Goal: Information Seeking & Learning: Learn about a topic

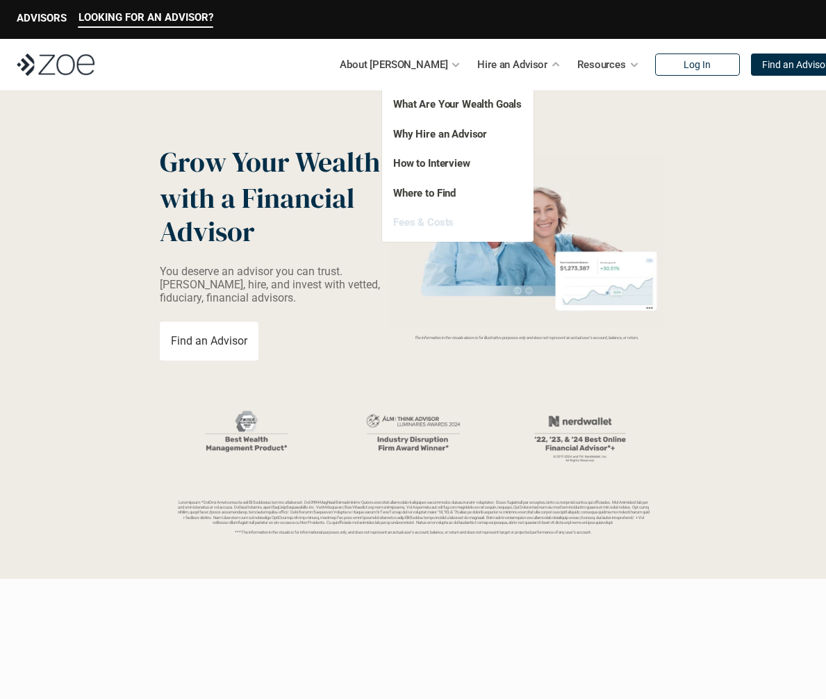
click at [432, 216] on link "Fees & Costs" at bounding box center [423, 222] width 60 height 13
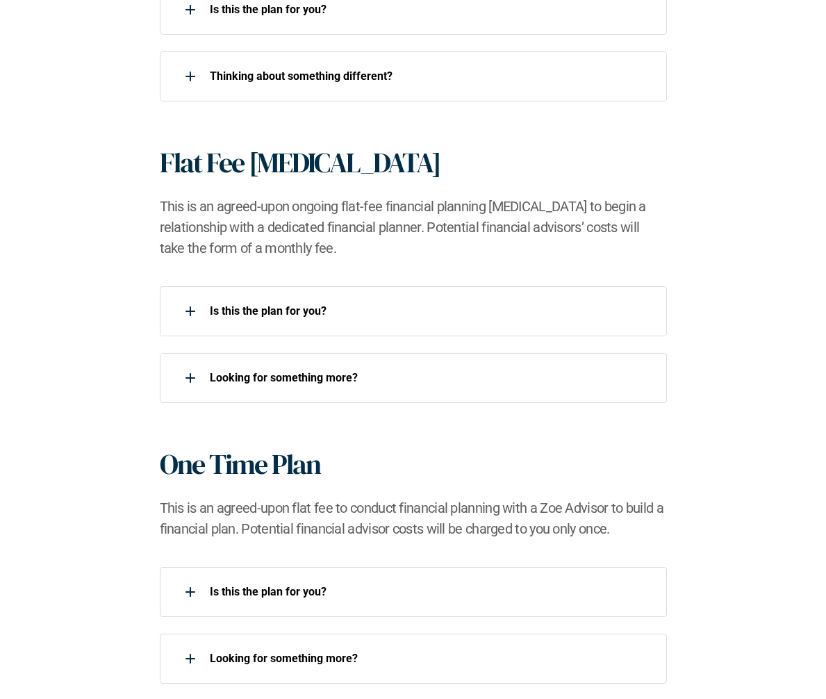
scroll to position [1329, 0]
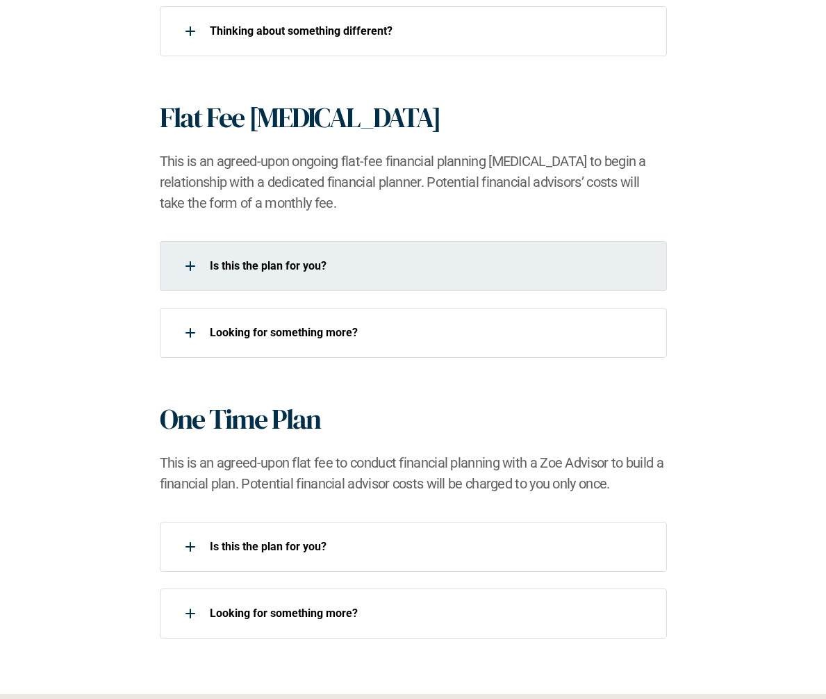
click at [283, 287] on div "Is this the plan for you?​" at bounding box center [413, 266] width 507 height 50
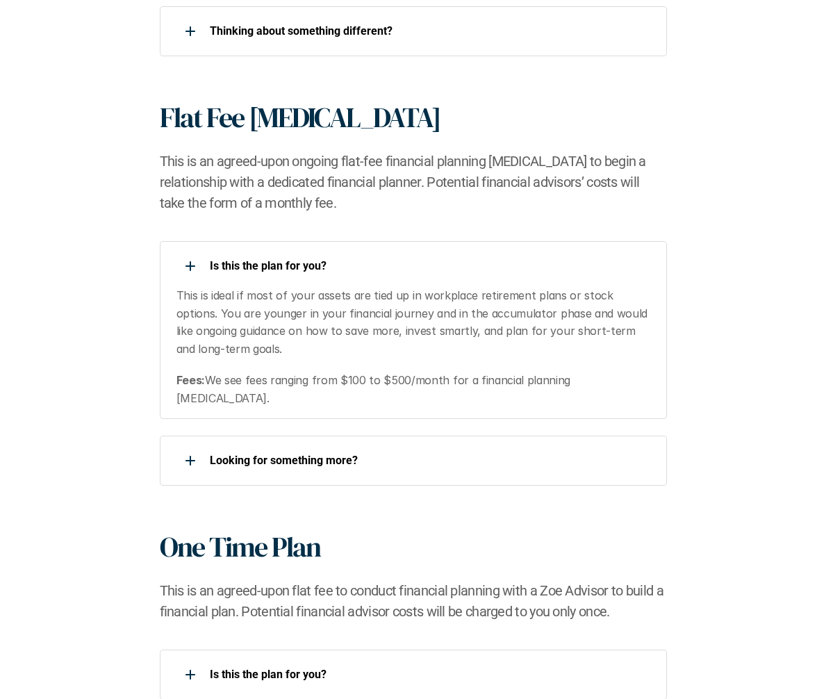
click at [281, 275] on div "Is this the plan for you?​" at bounding box center [405, 266] width 490 height 28
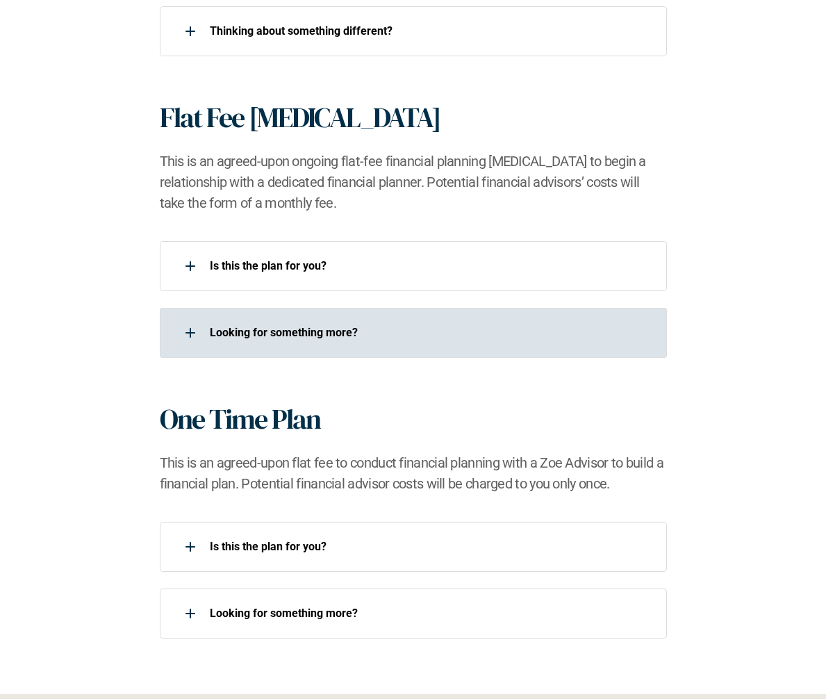
click at [262, 345] on div "Looking for something more?​" at bounding box center [405, 333] width 490 height 28
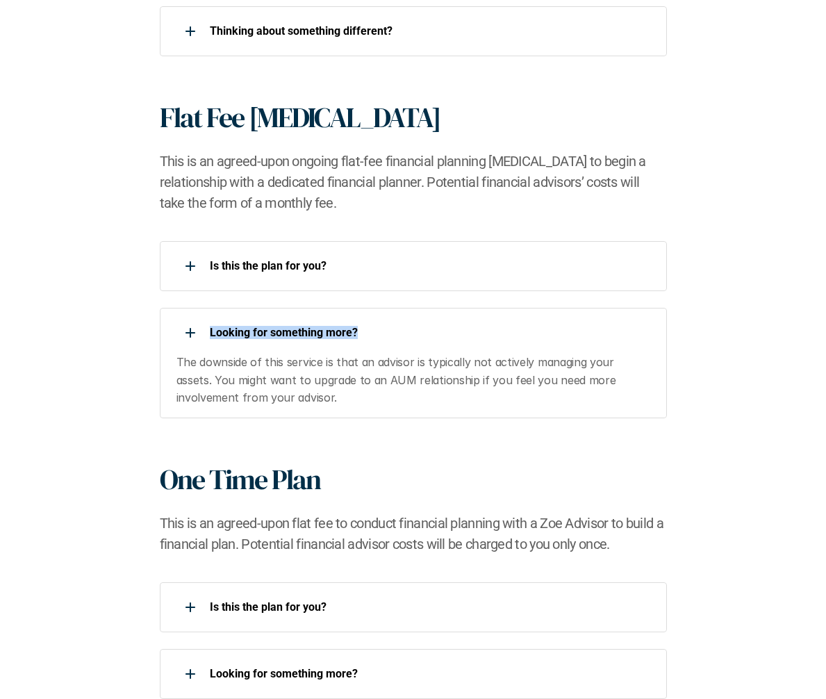
click at [262, 345] on div "Looking for something more?​" at bounding box center [405, 333] width 490 height 28
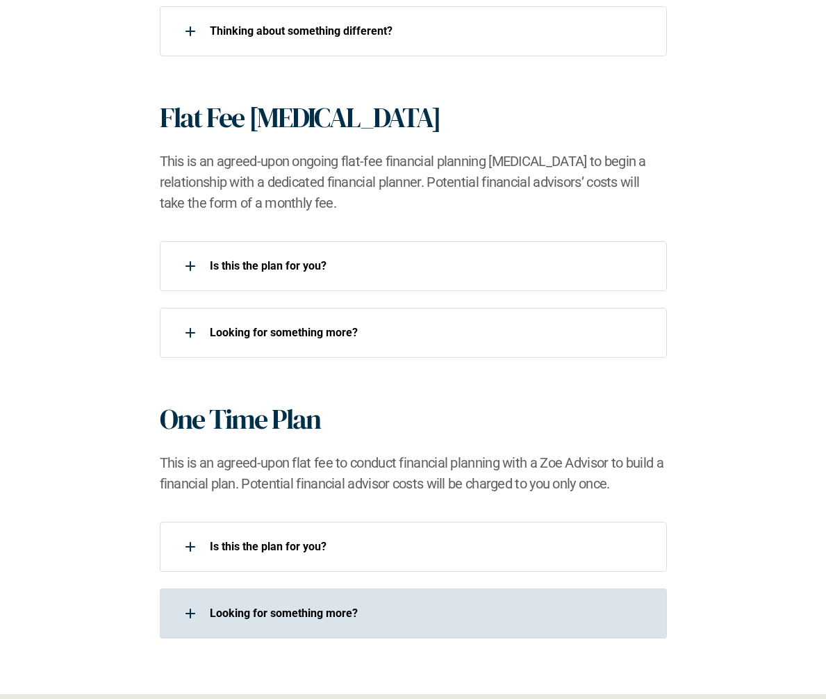
click at [249, 602] on div "Looking for something more?​" at bounding box center [405, 614] width 490 height 28
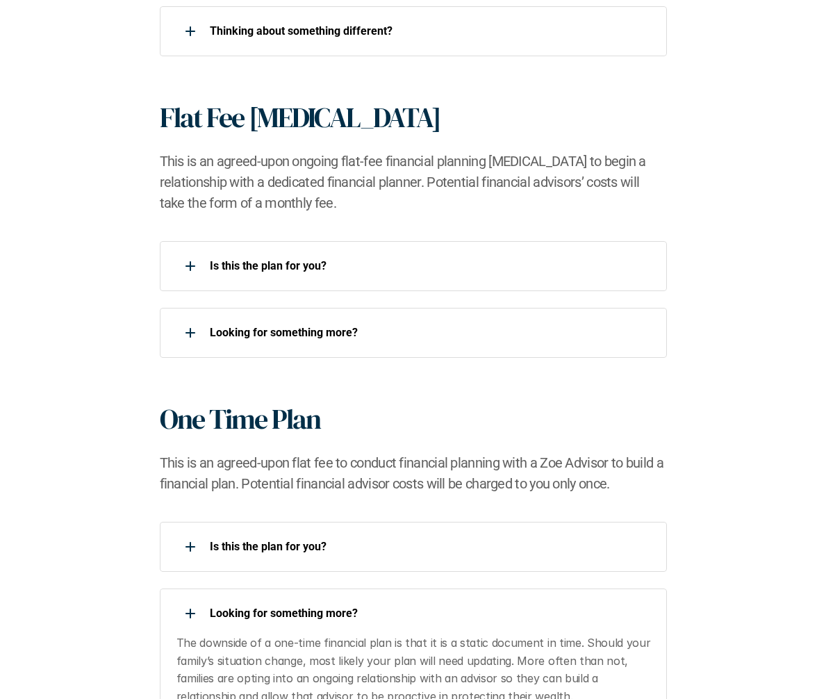
click at [249, 602] on div "Looking for something more?​" at bounding box center [405, 614] width 490 height 28
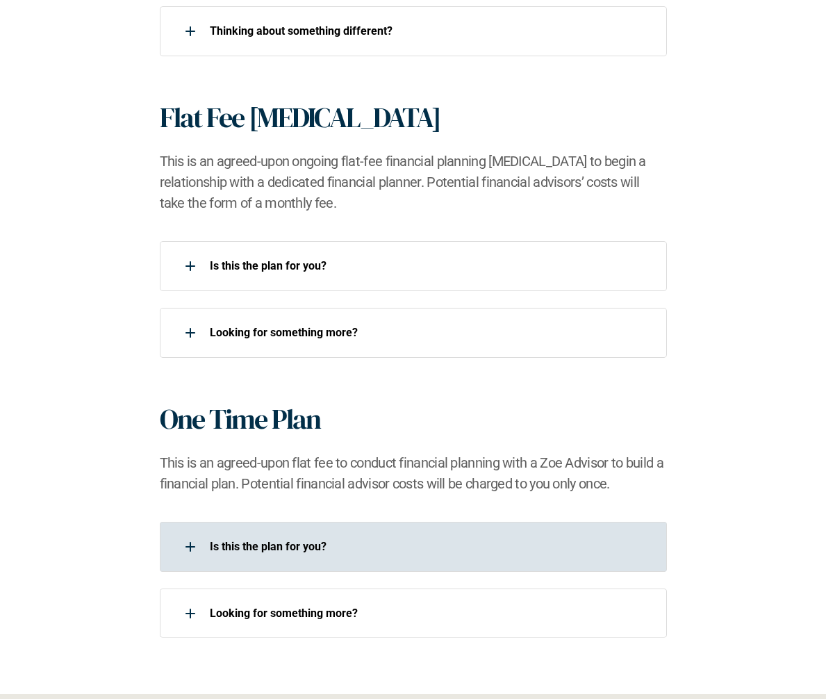
click at [258, 528] on div "Is this the plan for you?​" at bounding box center [413, 547] width 507 height 50
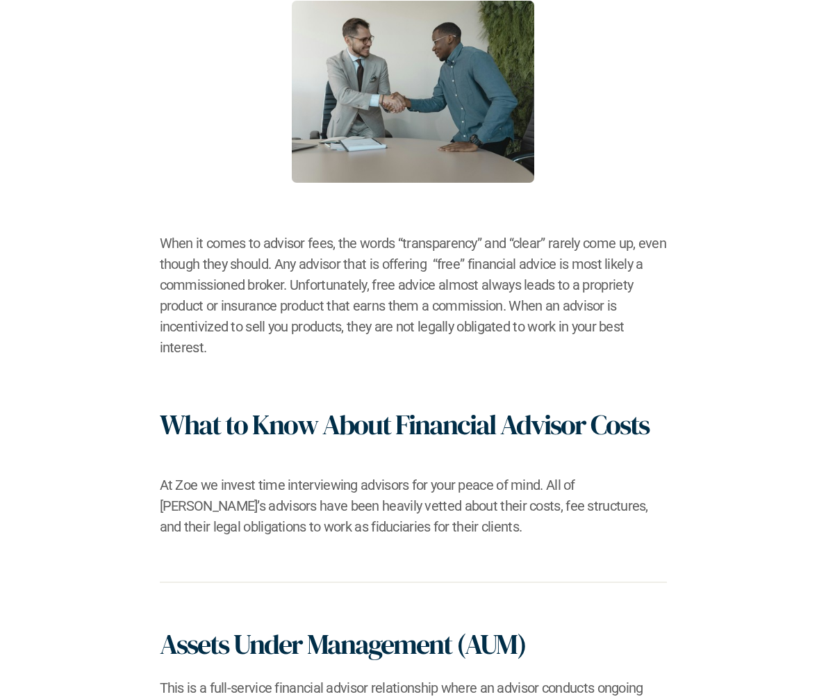
scroll to position [0, 0]
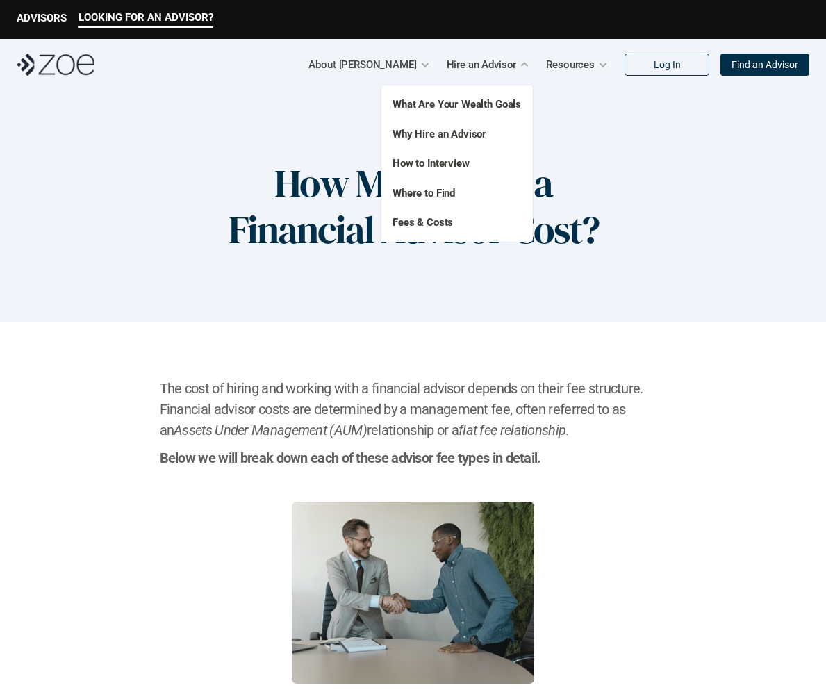
click at [438, 215] on p "Fees & Costs" at bounding box center [449, 223] width 113 height 16
click at [427, 220] on link "Fees & Costs" at bounding box center [423, 222] width 60 height 13
click at [418, 219] on link "Fees & Costs" at bounding box center [423, 222] width 60 height 13
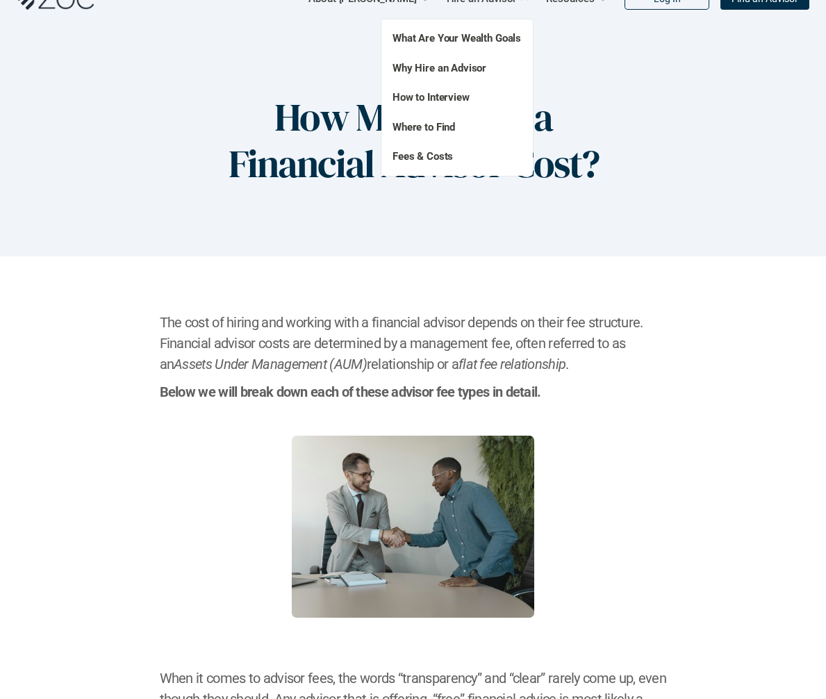
scroll to position [69, 0]
